Goal: Check status: Verify the current state of an ongoing process or item

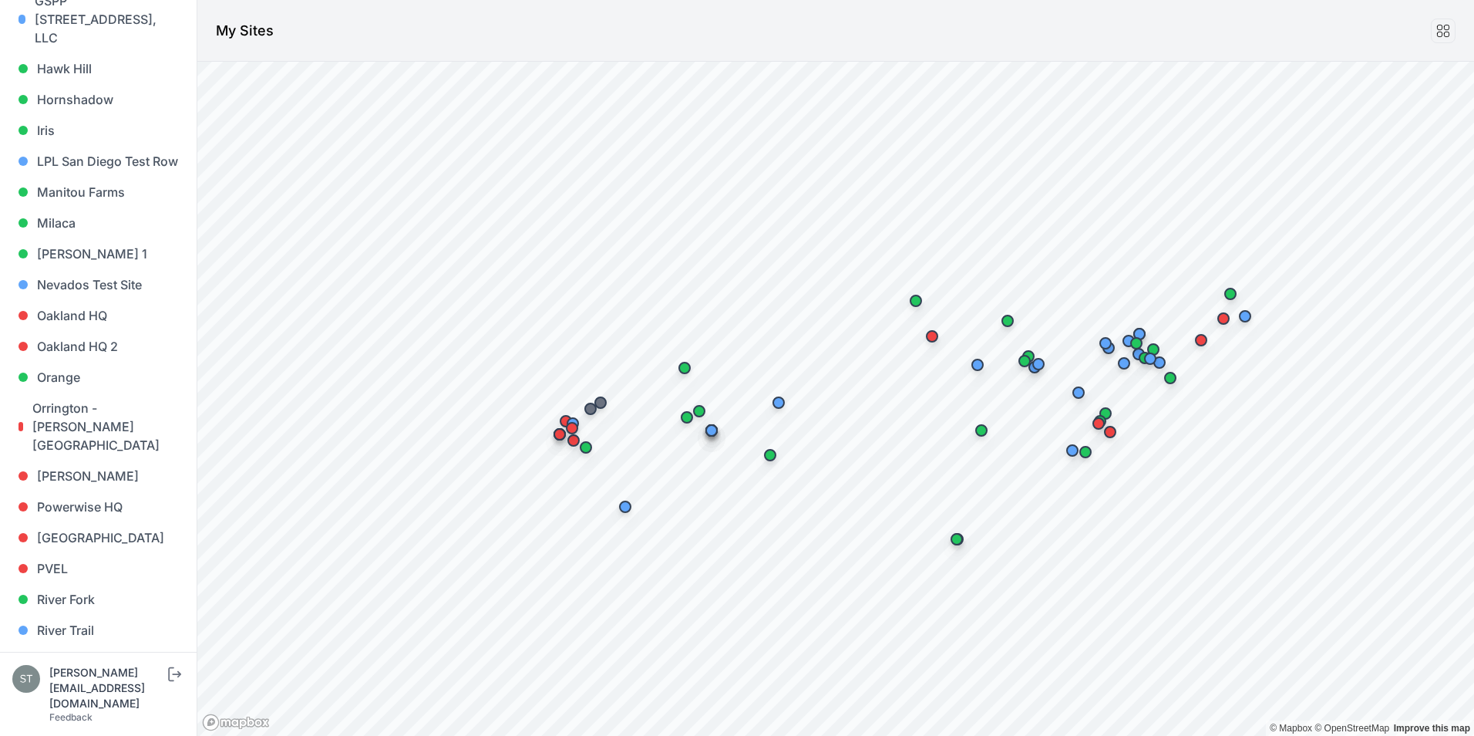
scroll to position [848, 0]
drag, startPoint x: 57, startPoint y: 565, endPoint x: 56, endPoint y: 574, distance: 9.4
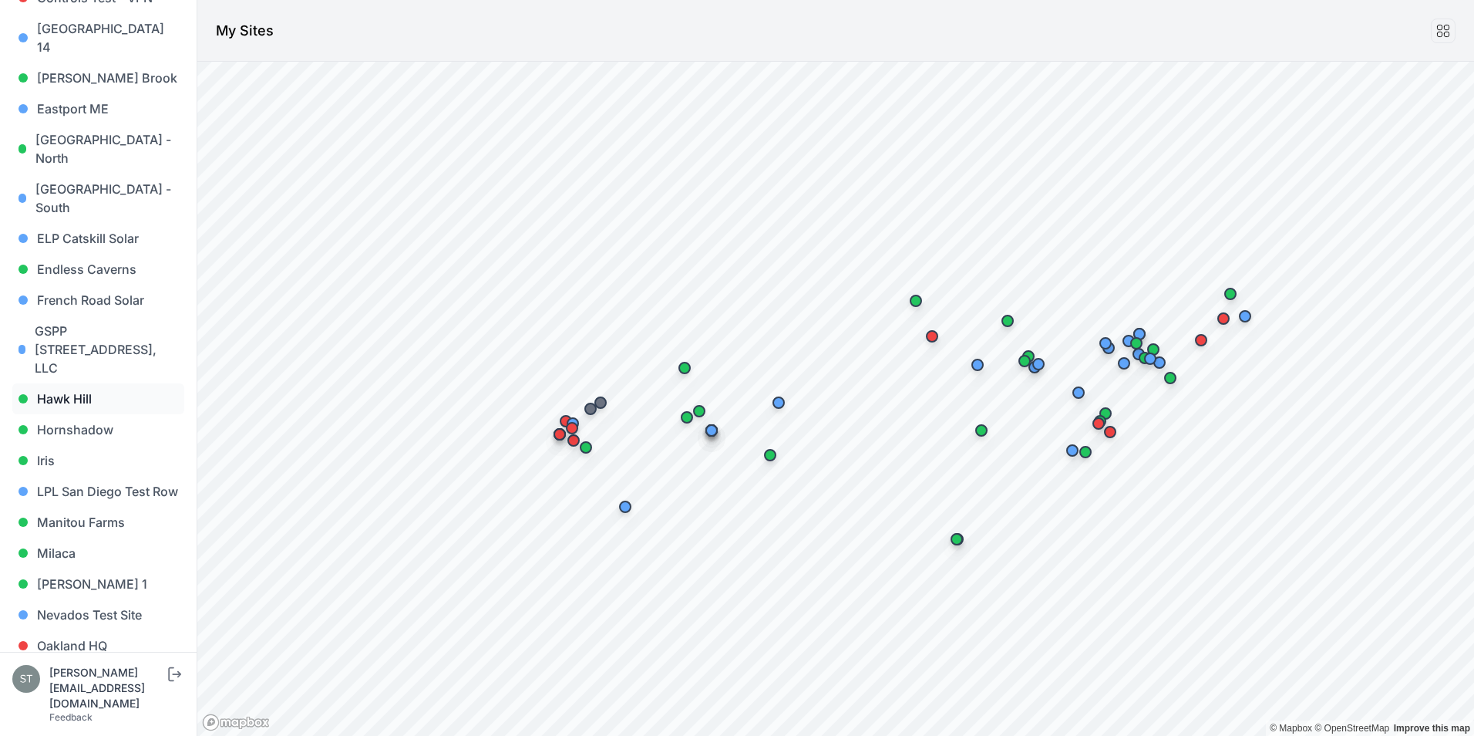
scroll to position [502, 0]
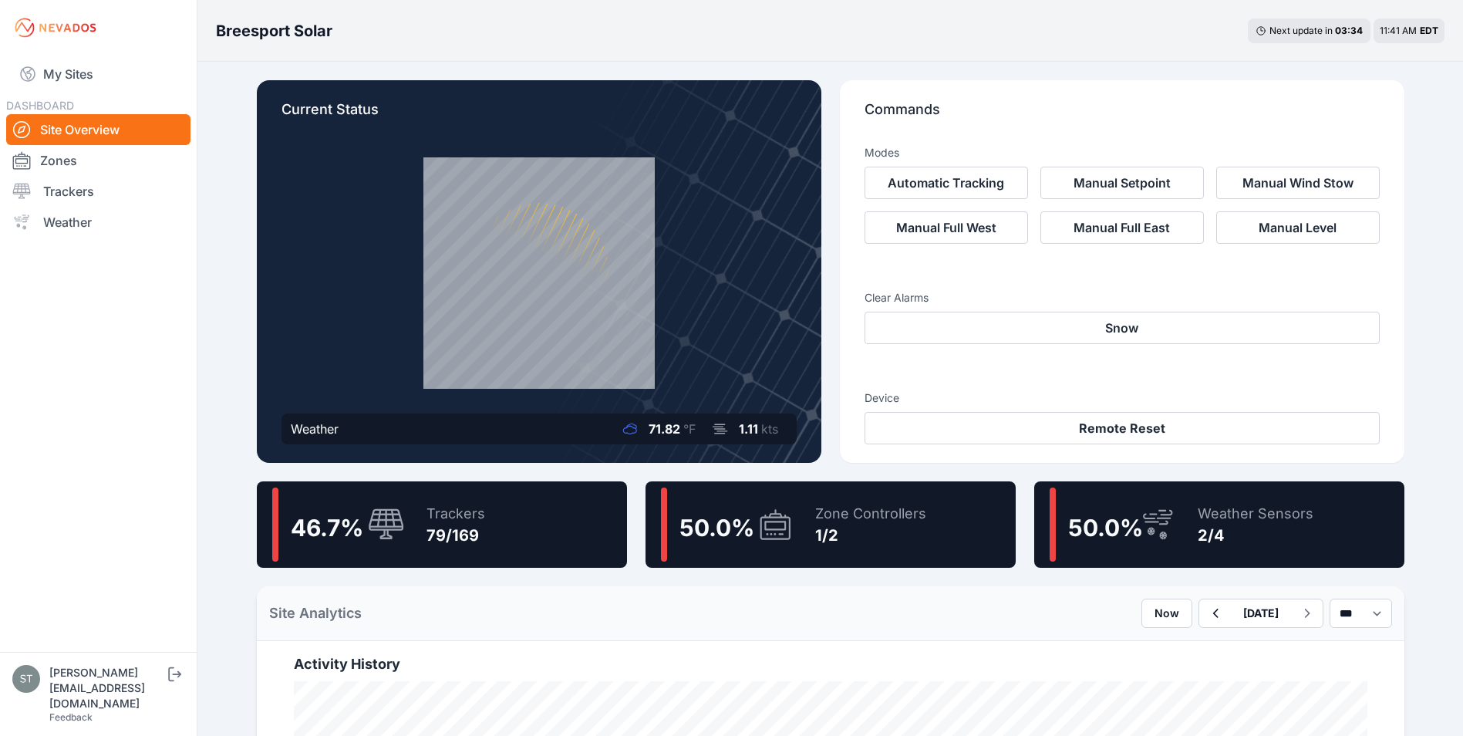
click at [797, 544] on div "50.0 % Zone Controllers 1/2" at bounding box center [830, 524] width 370 height 86
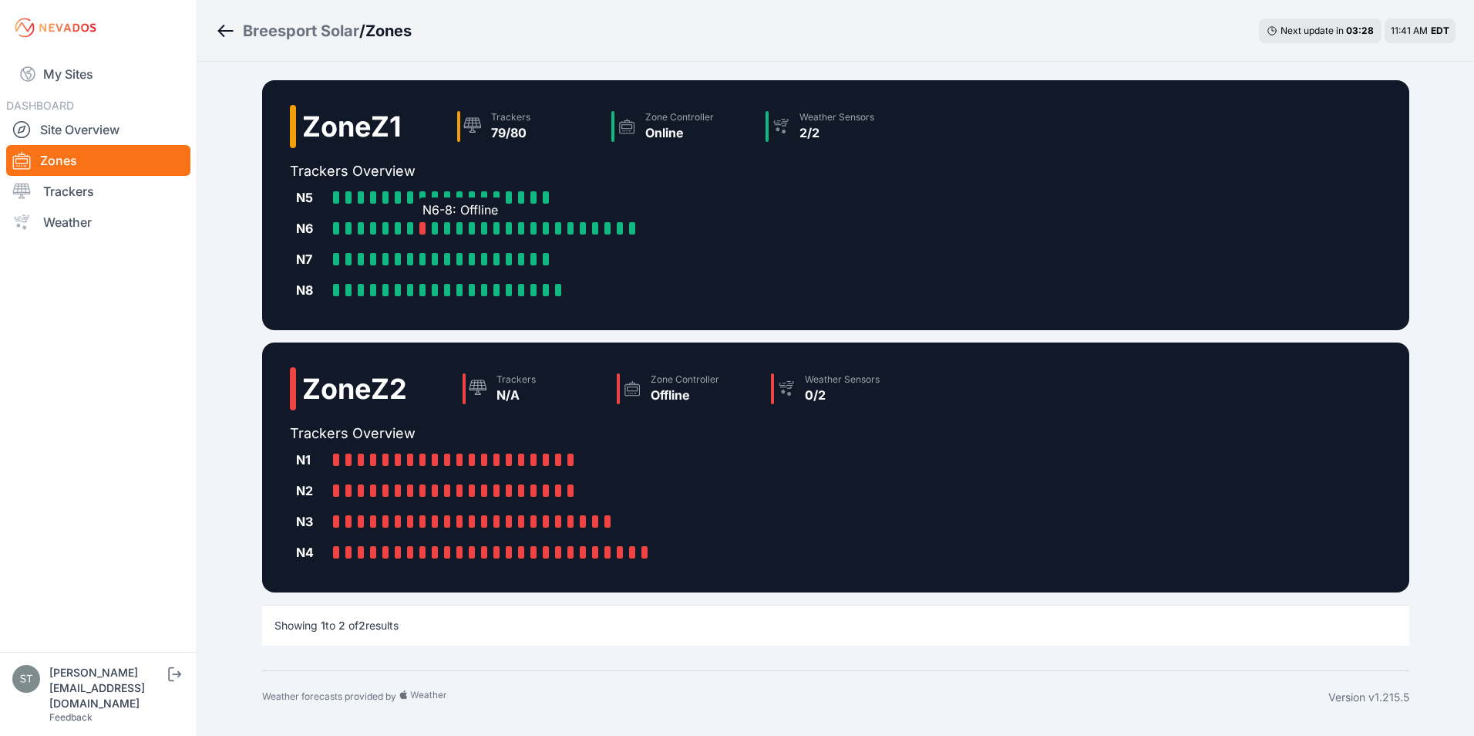
click at [421, 226] on div at bounding box center [422, 228] width 6 height 12
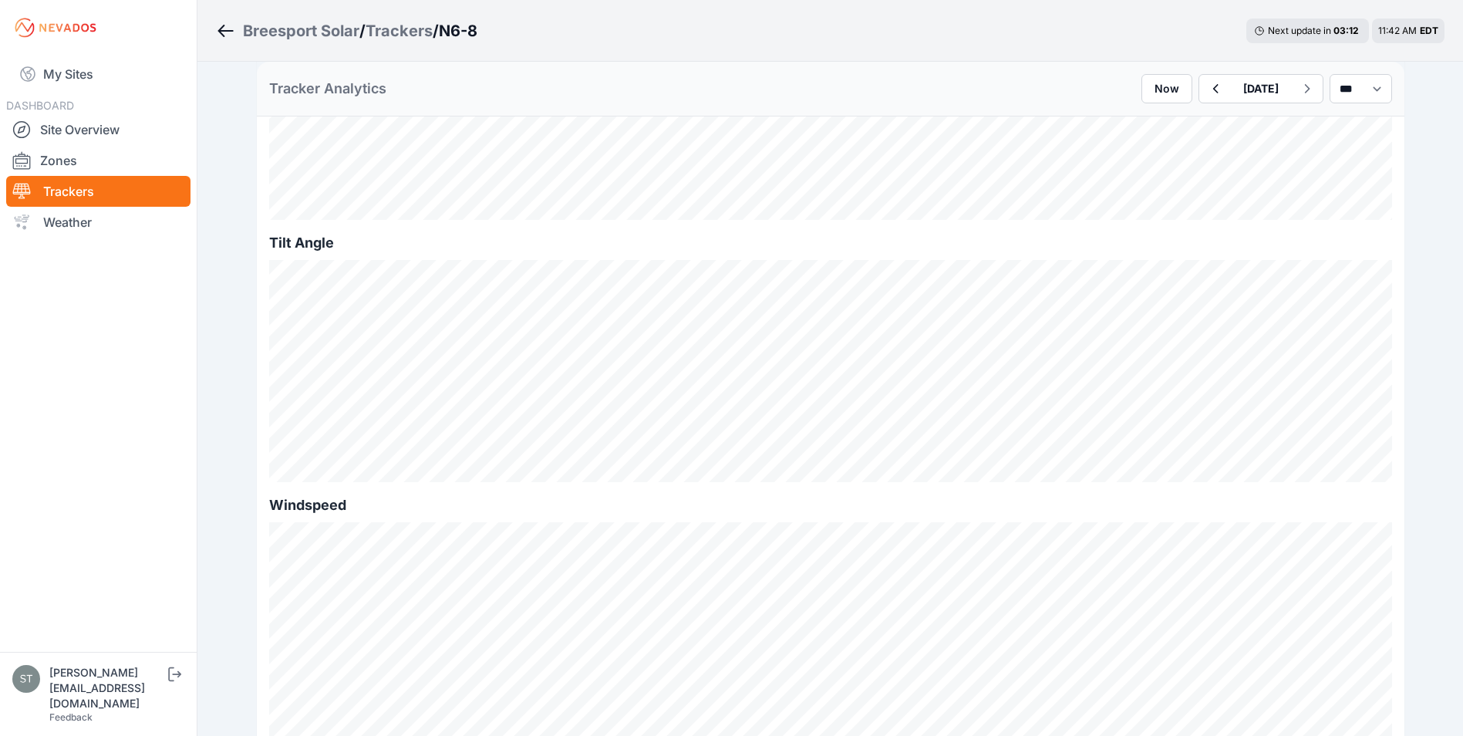
scroll to position [154, 0]
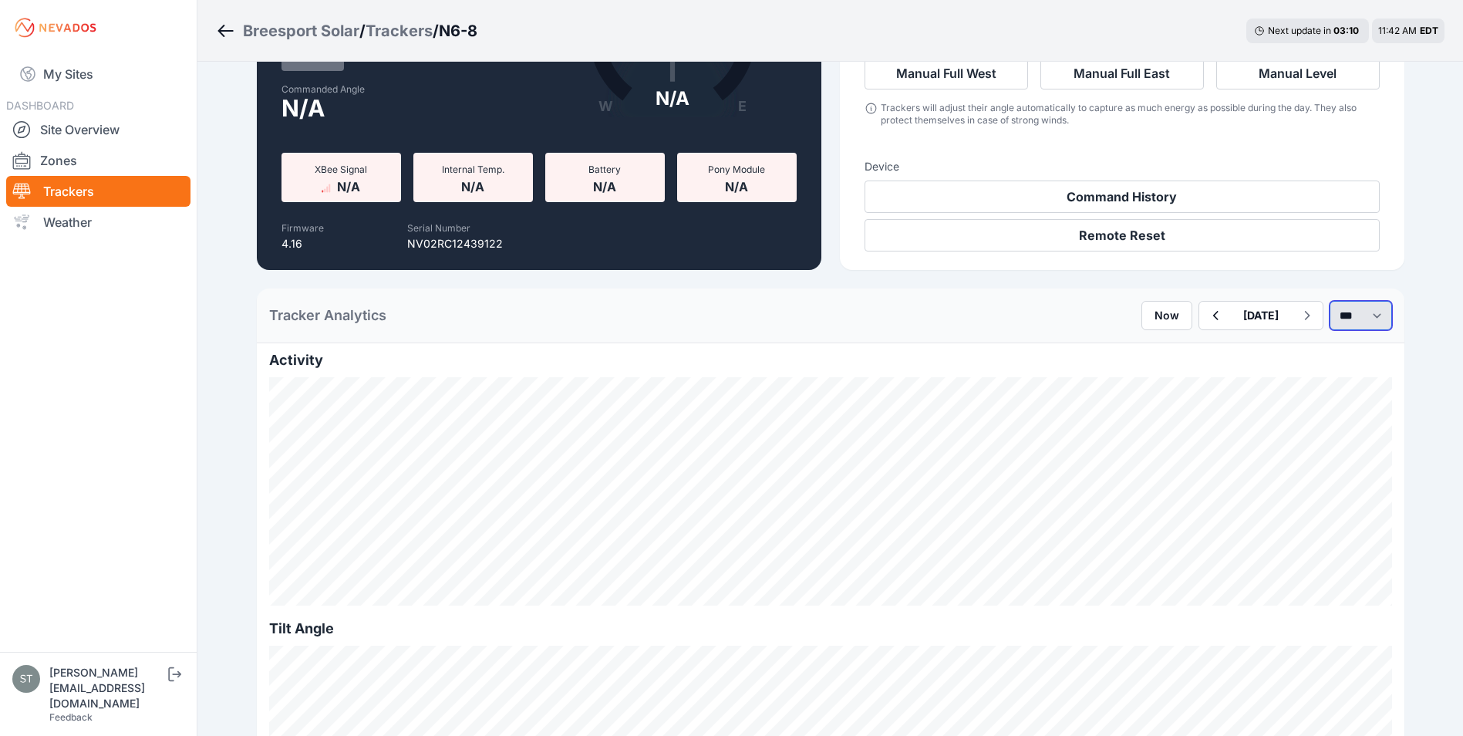
click at [1348, 314] on select "*** **** *****" at bounding box center [1360, 315] width 62 height 29
click at [1329, 301] on select "*** **** *****" at bounding box center [1360, 315] width 62 height 29
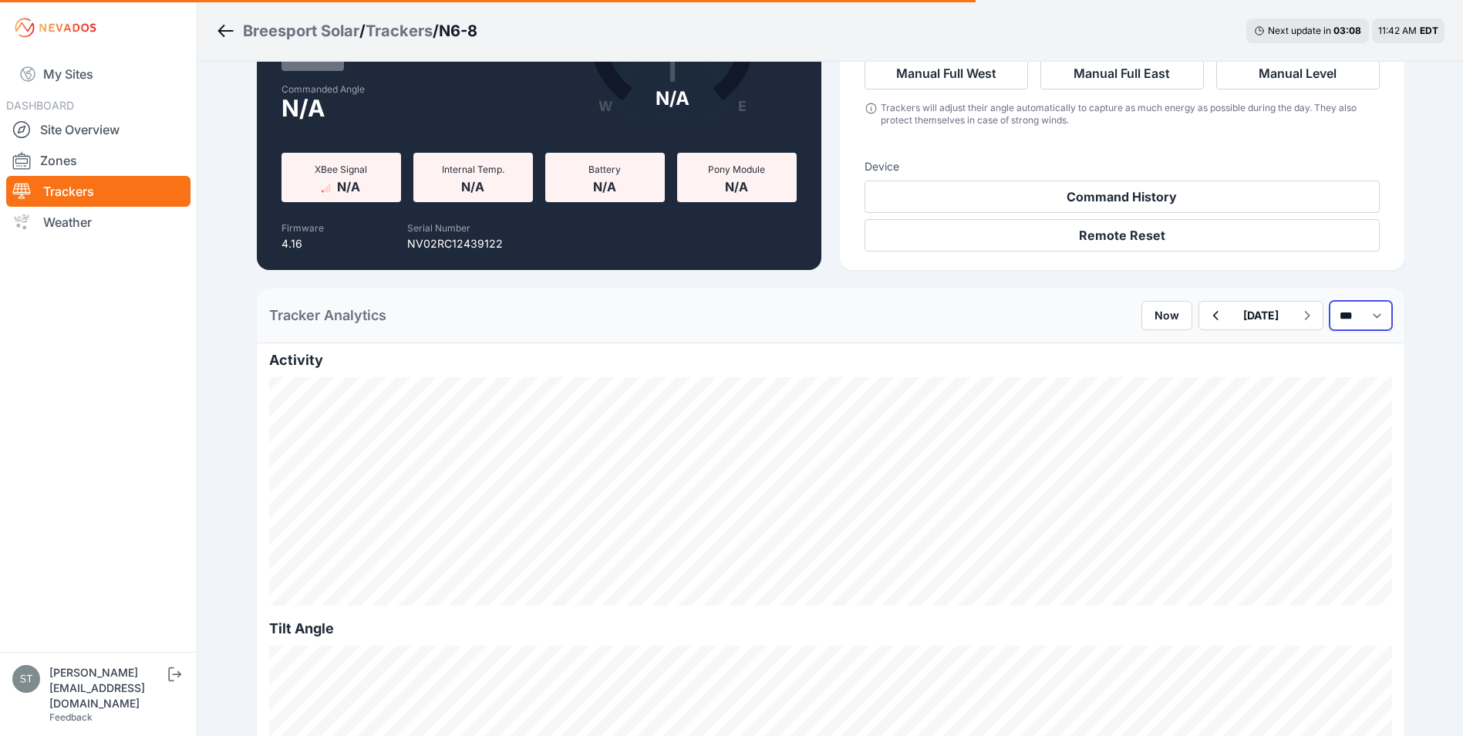
select select "*******"
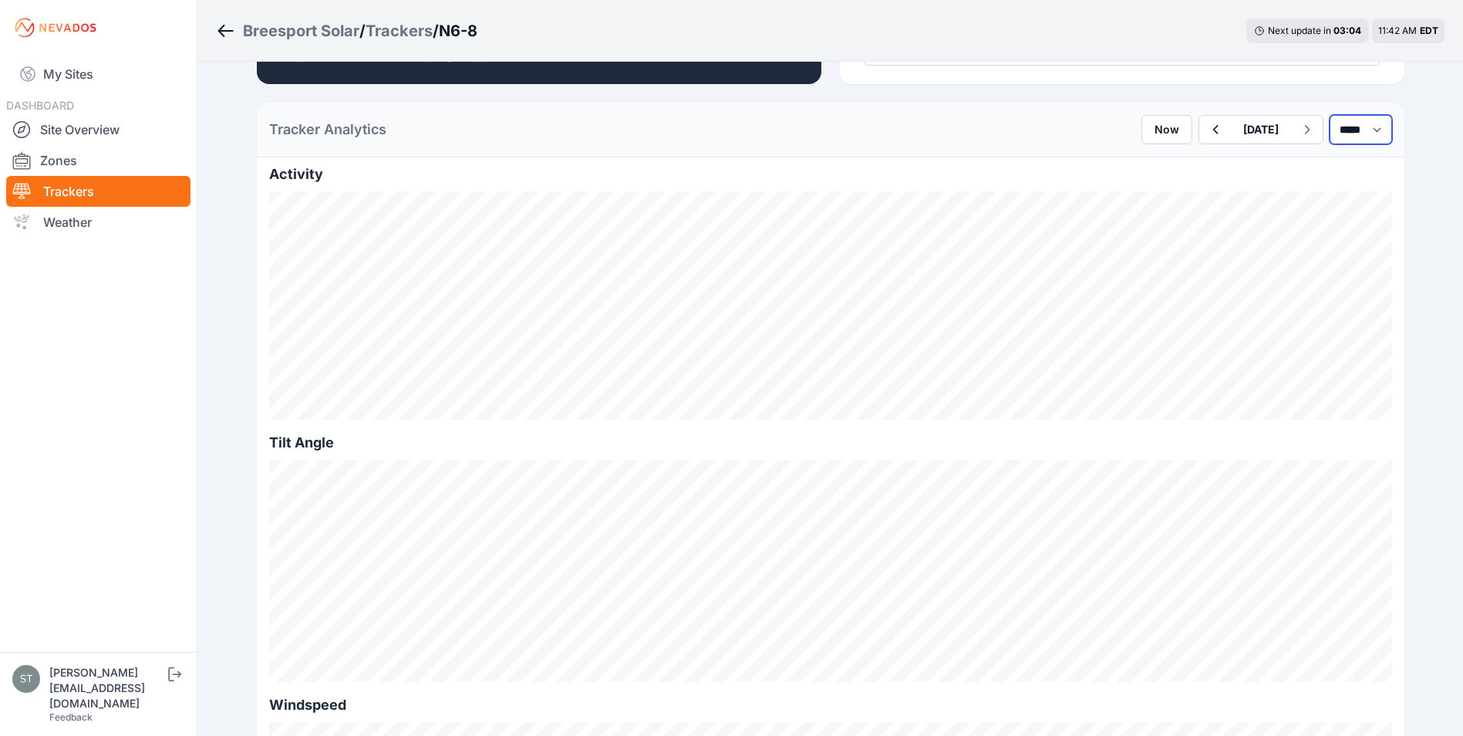
scroll to position [77, 0]
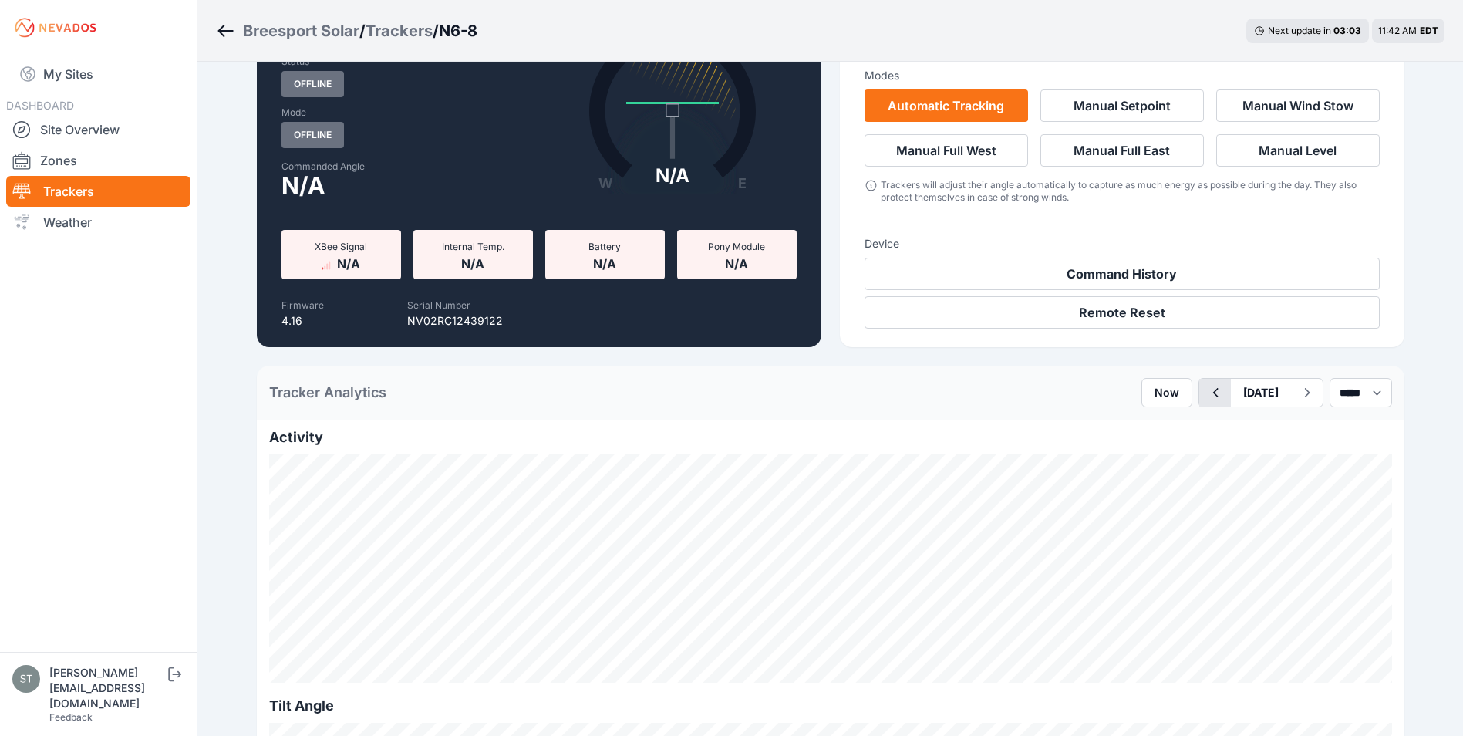
click at [1205, 388] on icon "button" at bounding box center [1214, 392] width 19 height 19
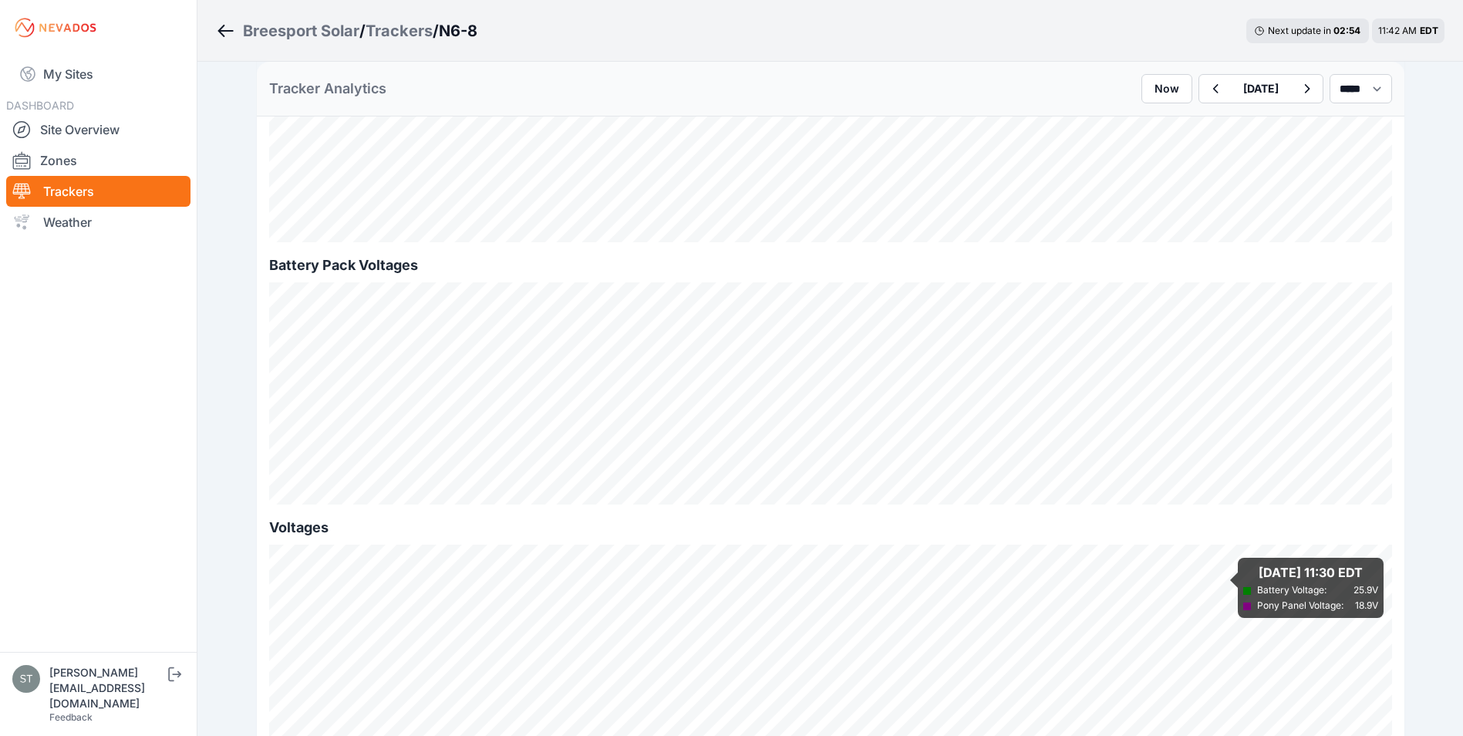
scroll to position [1311, 0]
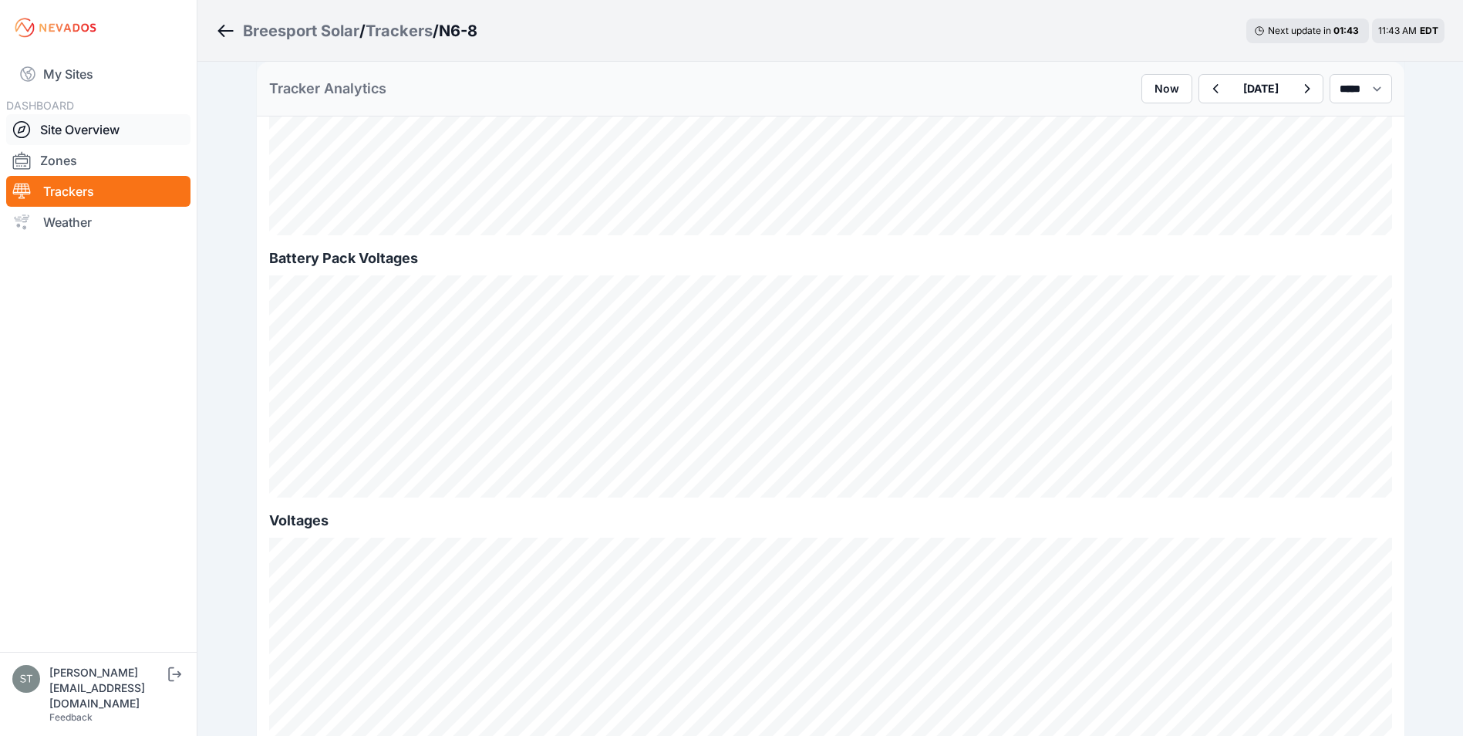
click at [64, 134] on link "Site Overview" at bounding box center [98, 129] width 184 height 31
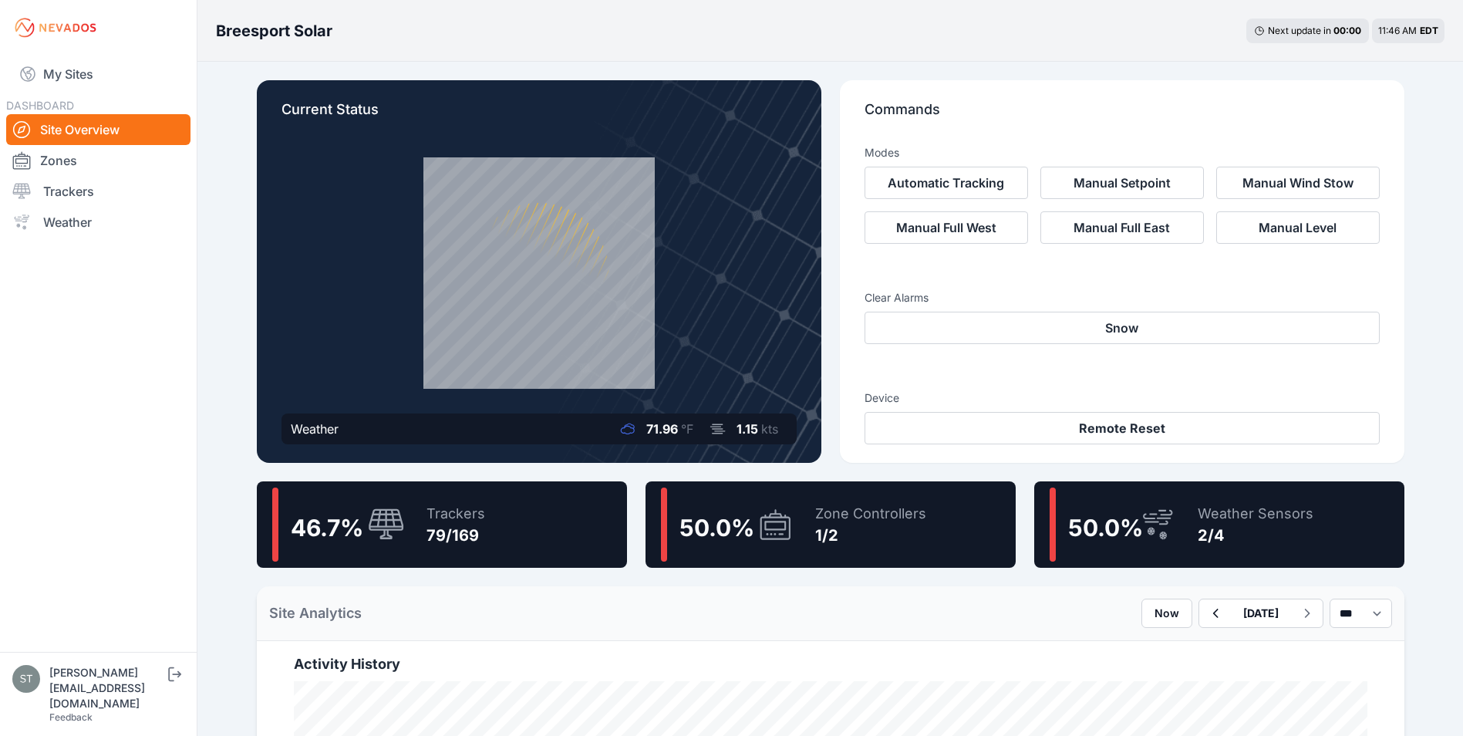
click at [862, 531] on div "1/2" at bounding box center [870, 535] width 111 height 22
click at [59, 189] on link "Trackers" at bounding box center [98, 191] width 184 height 31
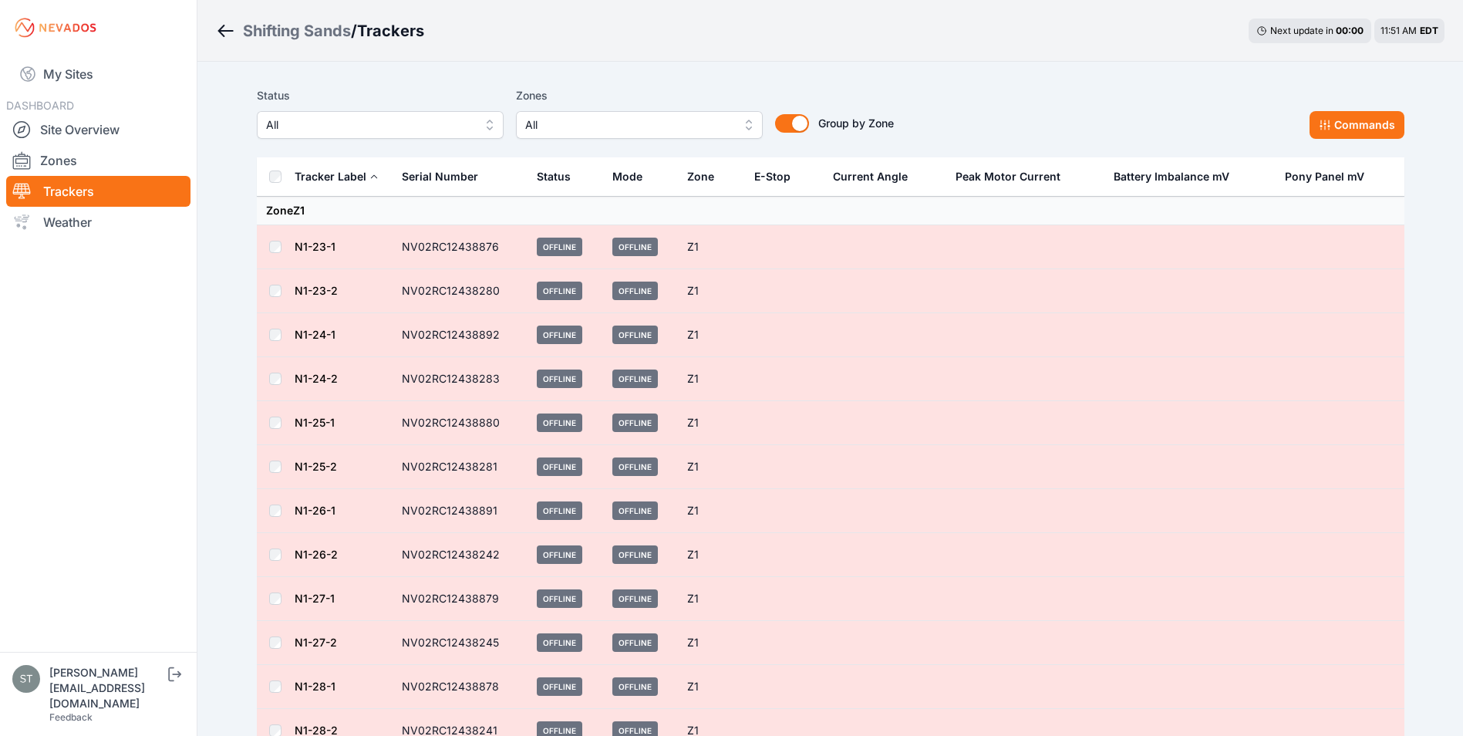
click at [312, 244] on link "N1-23-1" at bounding box center [315, 246] width 41 height 13
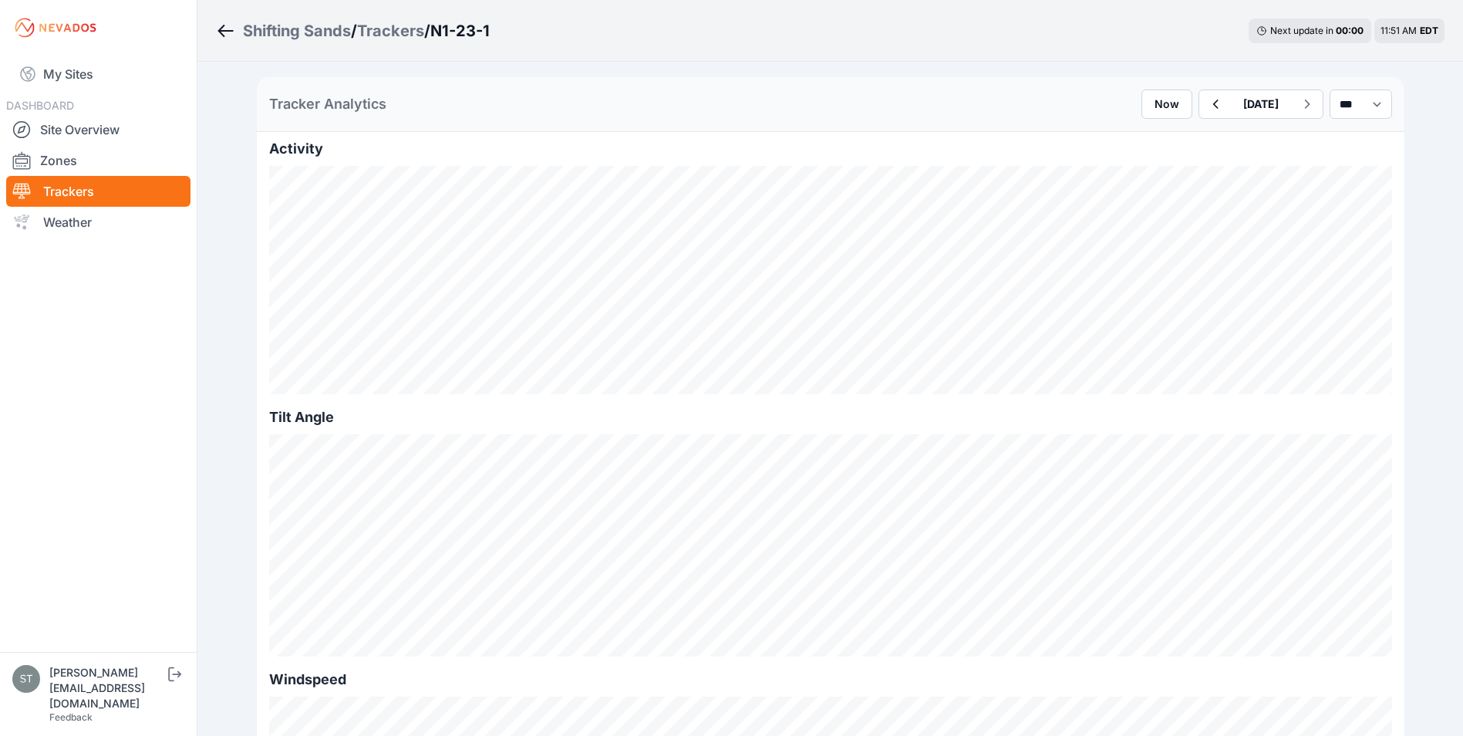
scroll to position [386, 0]
